Goal: Navigation & Orientation: Understand site structure

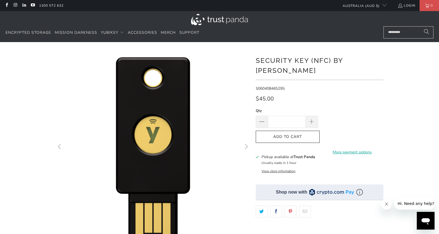
click at [220, 21] on img at bounding box center [219, 19] width 57 height 11
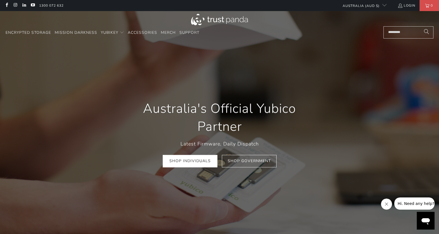
scroll to position [0, 84]
click at [212, 19] on img at bounding box center [219, 19] width 57 height 11
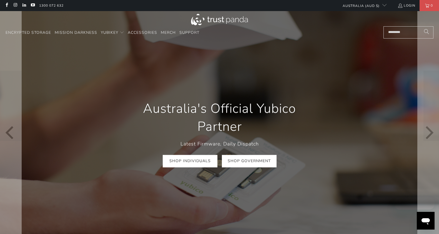
click at [246, 164] on link "Shop Government" at bounding box center [249, 161] width 55 height 12
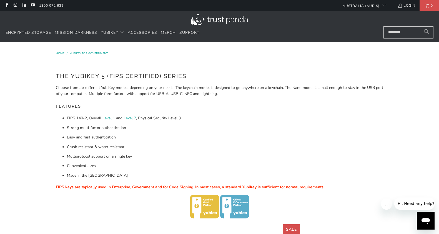
click at [219, 19] on img at bounding box center [219, 19] width 57 height 11
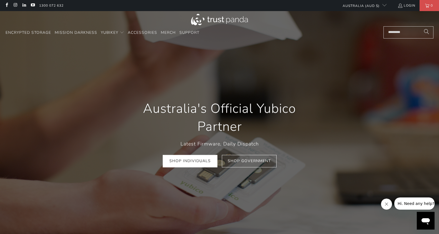
scroll to position [0, 84]
click at [386, 204] on icon "Close message from company" at bounding box center [386, 204] width 4 height 4
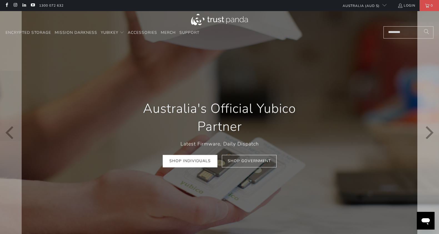
click at [431, 135] on icon "Next" at bounding box center [429, 133] width 8 height 13
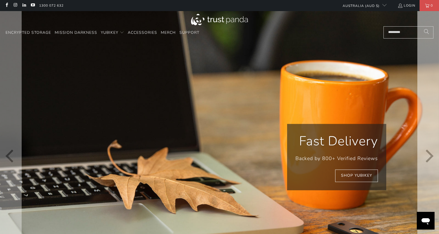
scroll to position [0, 168]
click at [429, 157] on icon "Next" at bounding box center [427, 156] width 13 height 175
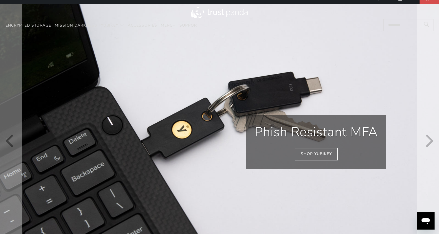
scroll to position [5, 0]
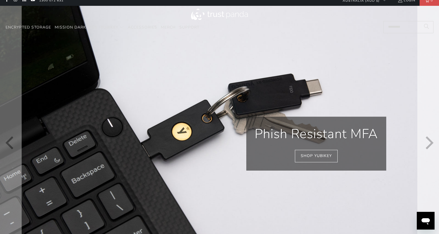
click at [428, 144] on icon "Next" at bounding box center [427, 144] width 13 height 166
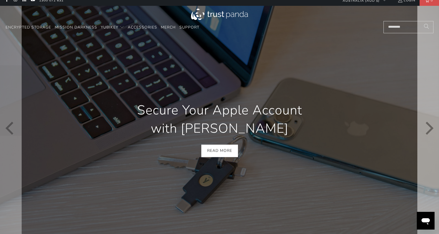
click at [428, 144] on icon "Next" at bounding box center [427, 129] width 13 height 148
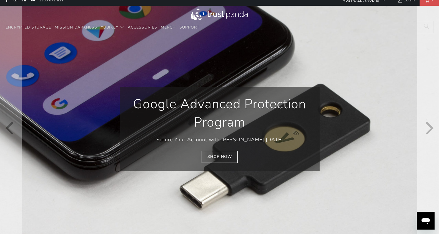
scroll to position [0, 420]
click at [428, 144] on icon "Next" at bounding box center [427, 129] width 13 height 148
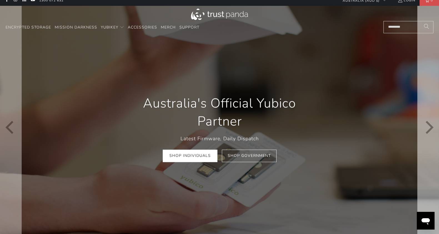
click at [428, 144] on icon "Next" at bounding box center [427, 128] width 13 height 147
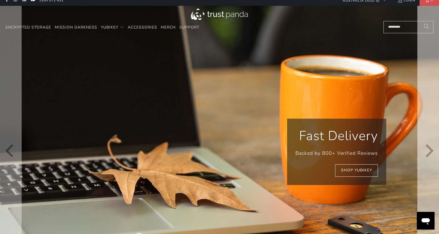
click at [428, 144] on icon "Next" at bounding box center [427, 151] width 13 height 175
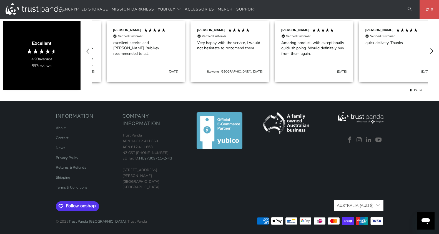
scroll to position [0, 504]
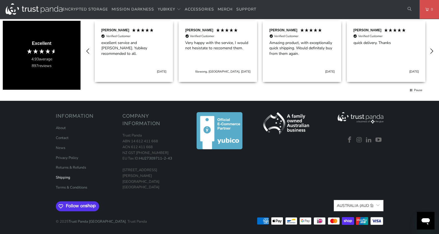
click at [65, 176] on link "Shipping" at bounding box center [63, 177] width 14 height 5
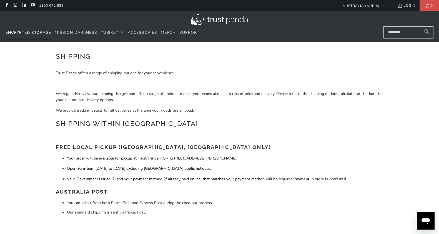
click at [40, 31] on span "Encrypted Storage" at bounding box center [28, 32] width 45 height 5
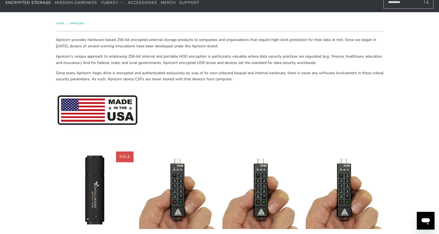
scroll to position [13, 0]
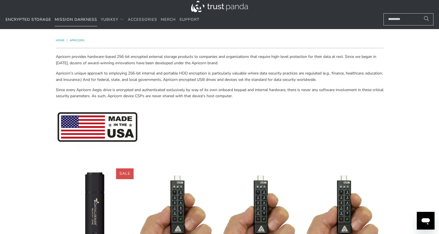
click at [89, 20] on span "Mission Darkness" at bounding box center [76, 19] width 42 height 5
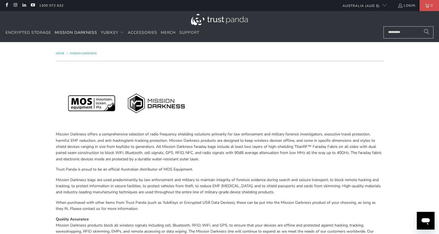
click at [222, 20] on img at bounding box center [219, 19] width 57 height 11
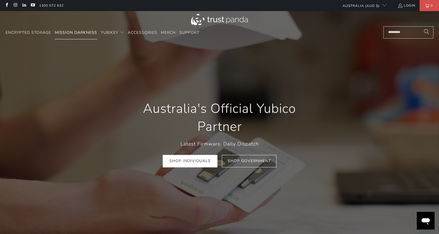
click at [79, 33] on span "Mission Darkness" at bounding box center [76, 32] width 42 height 5
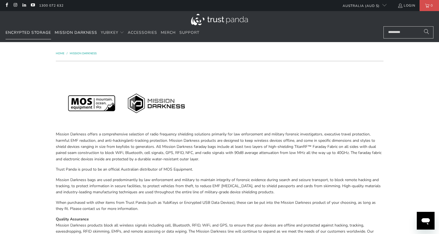
click at [32, 30] on span "Encrypted Storage" at bounding box center [28, 32] width 45 height 5
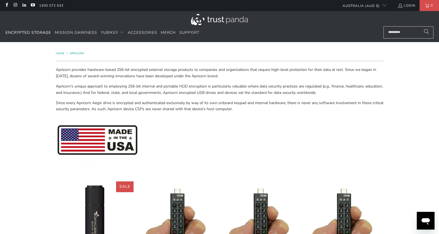
click at [240, 21] on img at bounding box center [219, 19] width 57 height 11
